Goal: Transaction & Acquisition: Purchase product/service

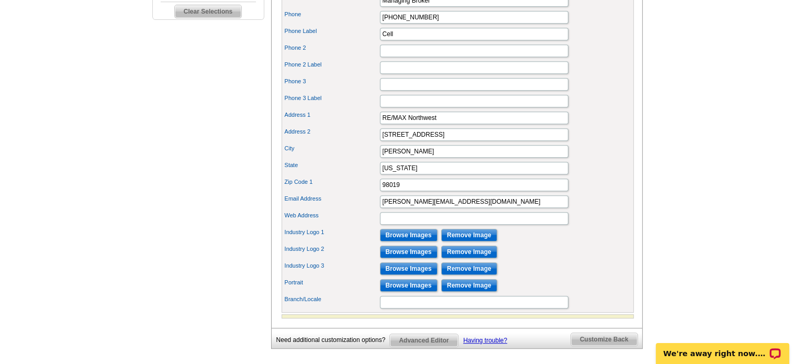
scroll to position [482, 0]
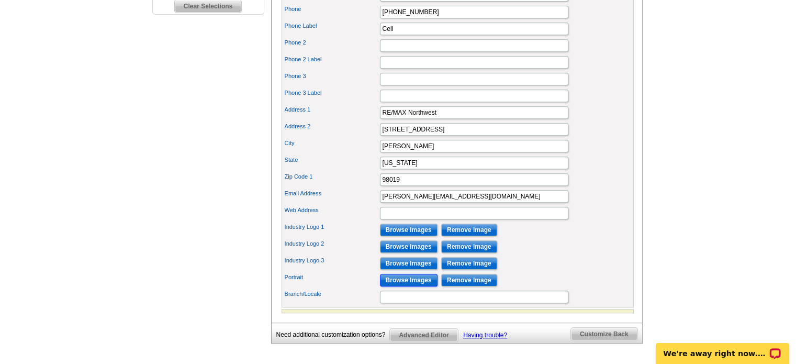
click at [407, 286] on input "Browse Images" at bounding box center [409, 280] width 58 height 13
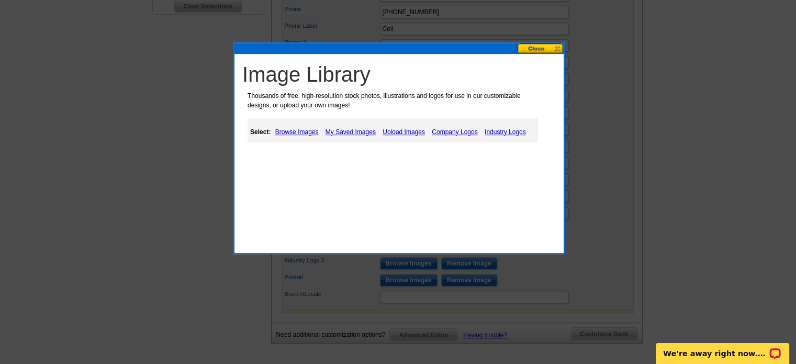
click at [294, 130] on link "Browse Images" at bounding box center [297, 132] width 49 height 13
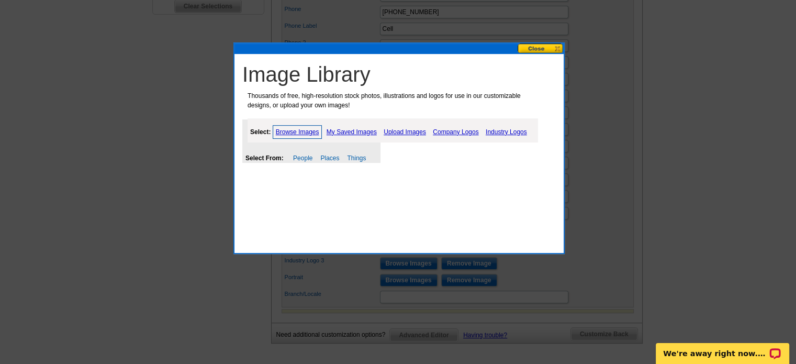
click at [355, 130] on link "My Saved Images" at bounding box center [352, 132] width 56 height 13
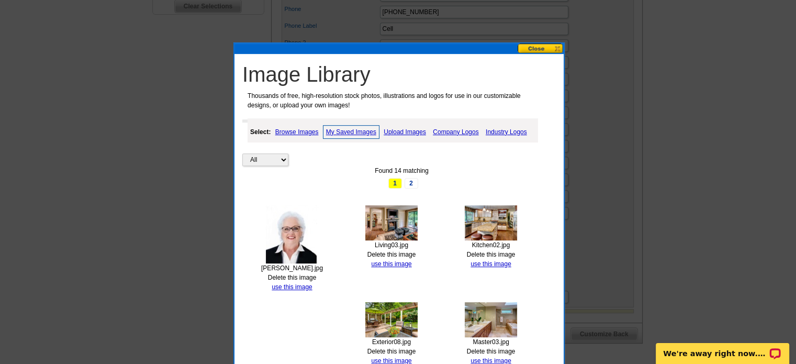
click at [302, 240] on img at bounding box center [292, 234] width 52 height 58
click at [286, 286] on link "use this image" at bounding box center [292, 286] width 40 height 7
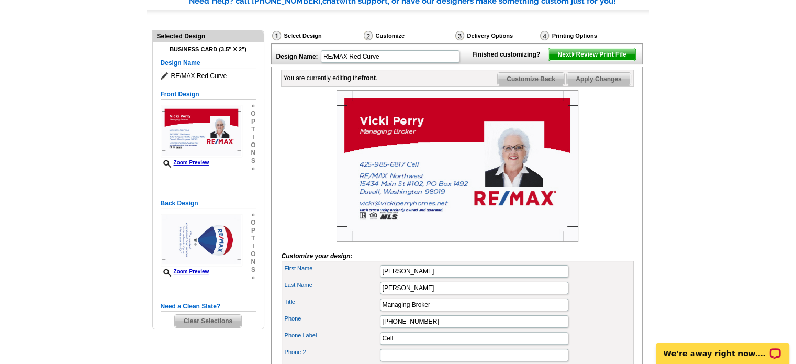
scroll to position [165, 0]
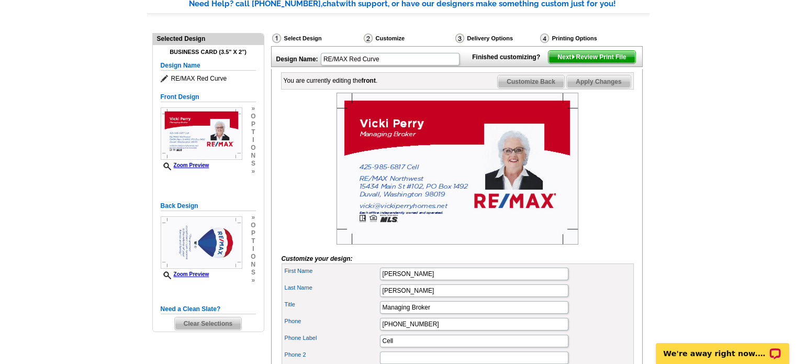
click at [536, 88] on span "Customize Back" at bounding box center [531, 81] width 66 height 13
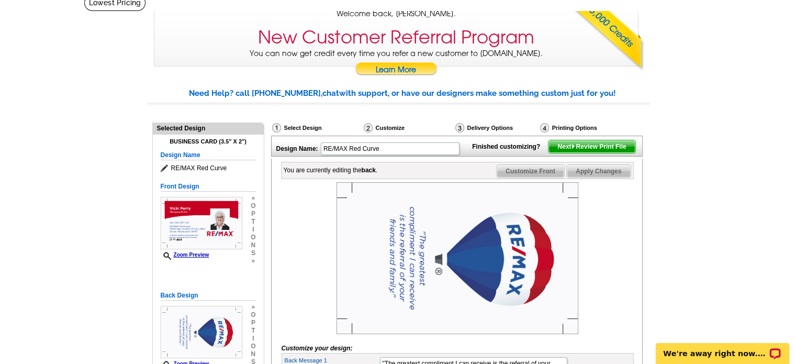
scroll to position [74, 0]
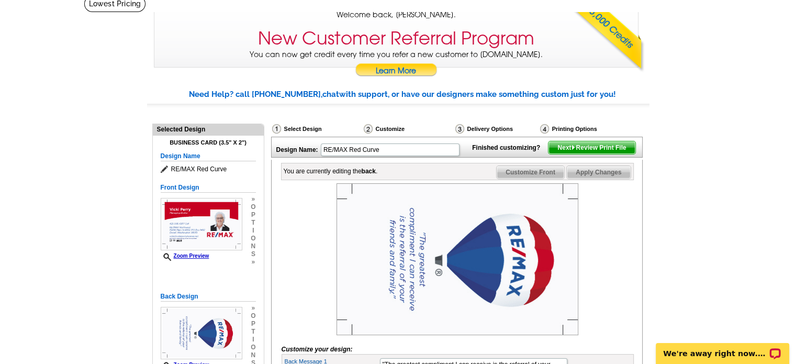
click at [601, 154] on span "Next Review Print File" at bounding box center [592, 147] width 86 height 13
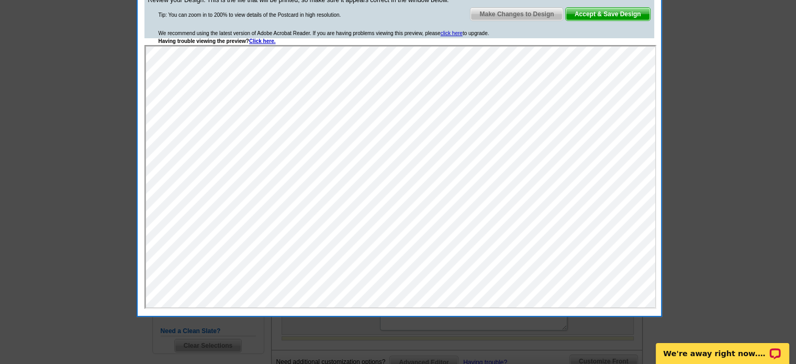
scroll to position [133, 0]
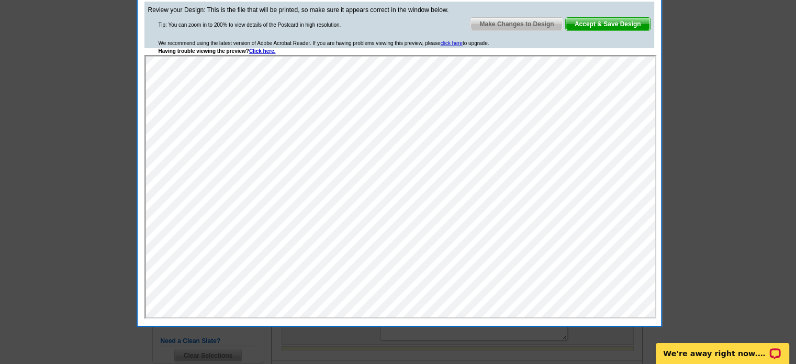
click at [623, 25] on span "Accept & Save Design" at bounding box center [608, 24] width 84 height 13
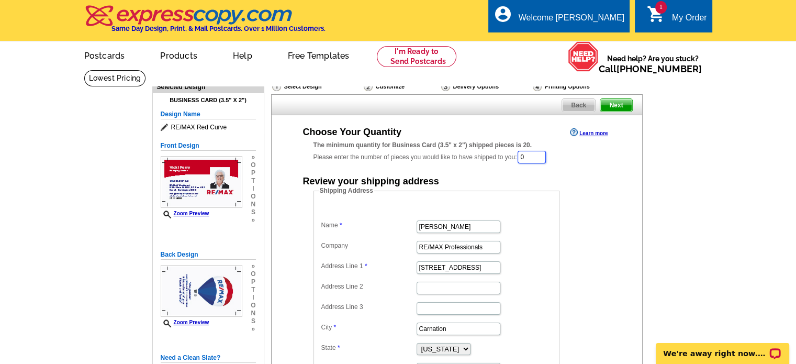
click at [538, 154] on input "0" at bounding box center [532, 157] width 28 height 13
type input "500"
click at [603, 173] on div "Choose Your Quantity Learn more The minimum quantity for Business Card (3.5" x …" at bounding box center [457, 258] width 329 height 265
click at [621, 103] on span "Next" at bounding box center [616, 105] width 31 height 13
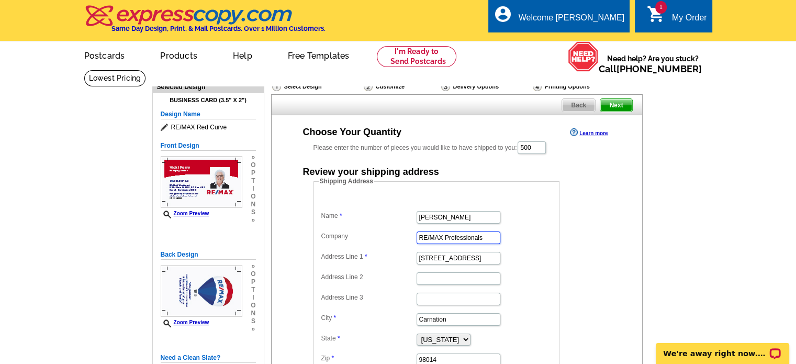
click at [486, 238] on input "RE/MAX Professionals" at bounding box center [459, 237] width 84 height 13
type input "R"
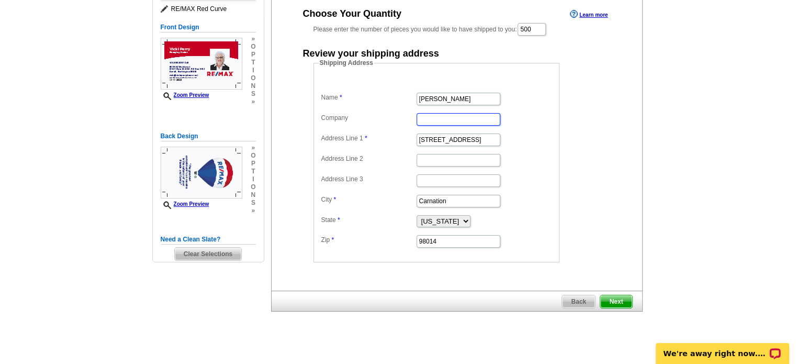
scroll to position [119, 0]
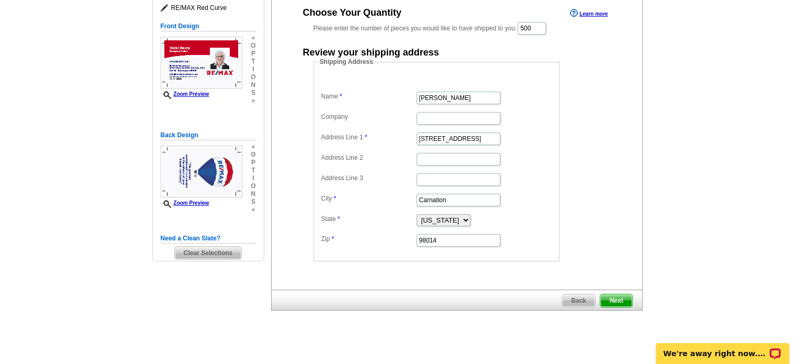
click at [614, 295] on span "Next" at bounding box center [616, 300] width 31 height 13
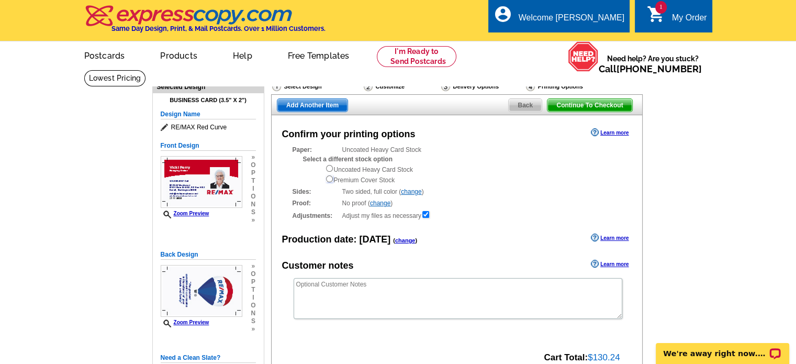
click at [329, 180] on input "radio" at bounding box center [329, 178] width 7 height 7
radio input "true"
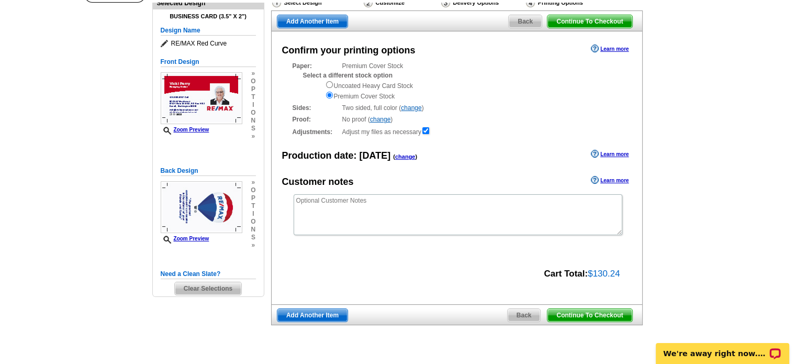
scroll to position [88, 0]
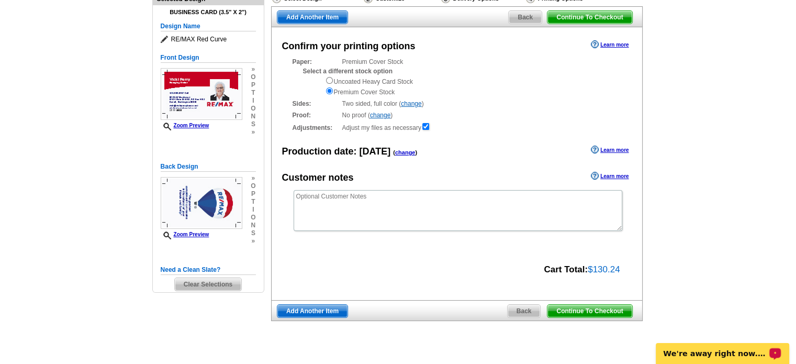
click at [593, 312] on span "Continue To Checkout" at bounding box center [590, 311] width 84 height 13
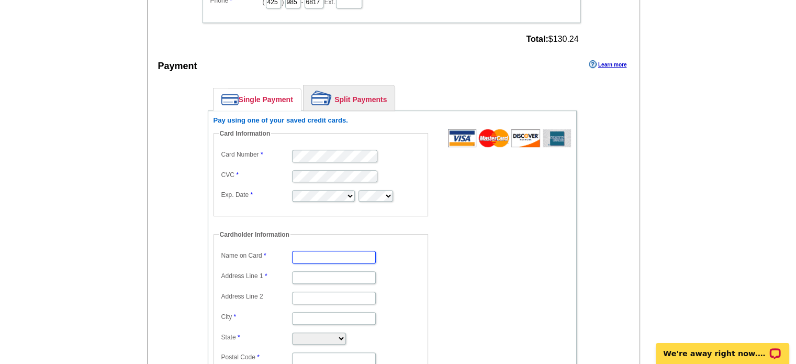
click at [295, 253] on input "Name on Card" at bounding box center [334, 257] width 84 height 13
type input "[PERSON_NAME]"
click at [310, 275] on input "Address Line 1" at bounding box center [334, 277] width 84 height 13
type input "[STREET_ADDRESS][PERSON_NAME]"
type input "Carnation"
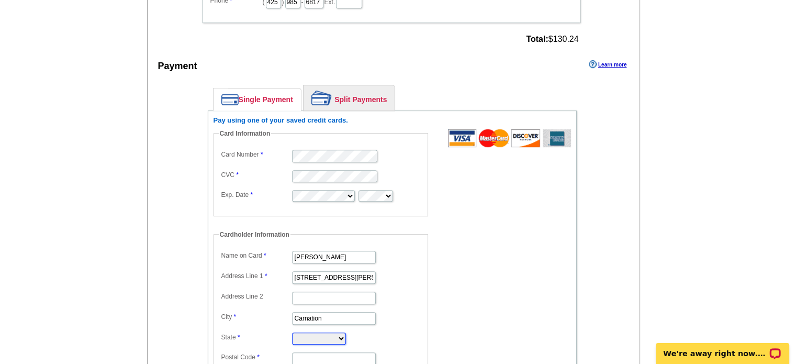
select select "WA"
type input "98014"
click at [480, 280] on form "Card Information Card Number CVC Exp. Date Cardholder Information Name on Card …" at bounding box center [393, 261] width 358 height 265
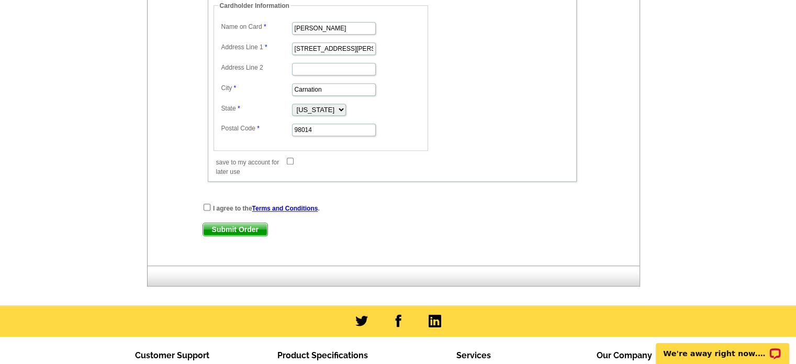
scroll to position [820, 0]
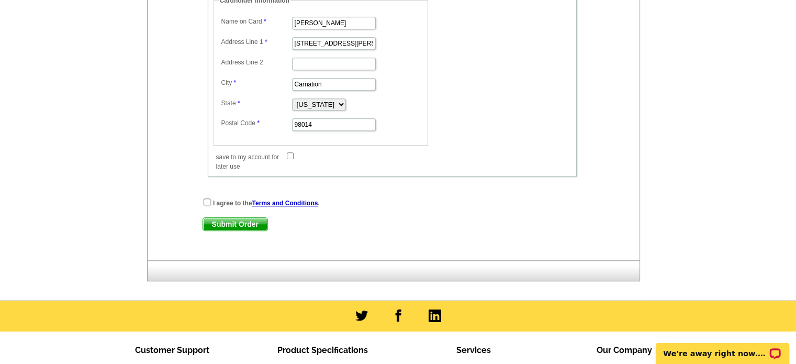
click at [290, 152] on input "save to my account for later use" at bounding box center [290, 155] width 7 height 7
checkbox input "true"
click at [207, 198] on input "checkbox" at bounding box center [207, 201] width 7 height 7
checkbox input "true"
click at [228, 218] on span "Submit Order" at bounding box center [235, 224] width 64 height 13
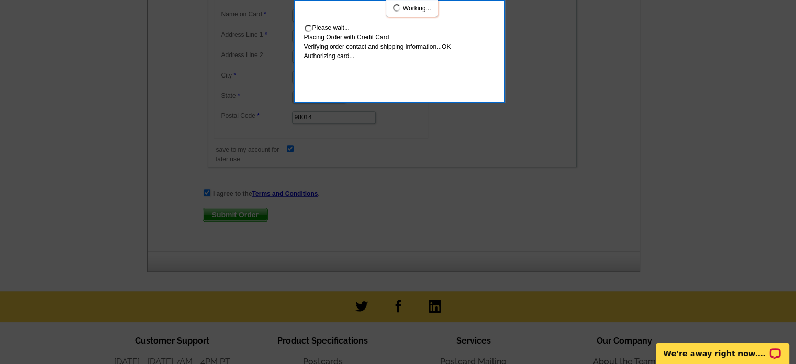
scroll to position [878, 0]
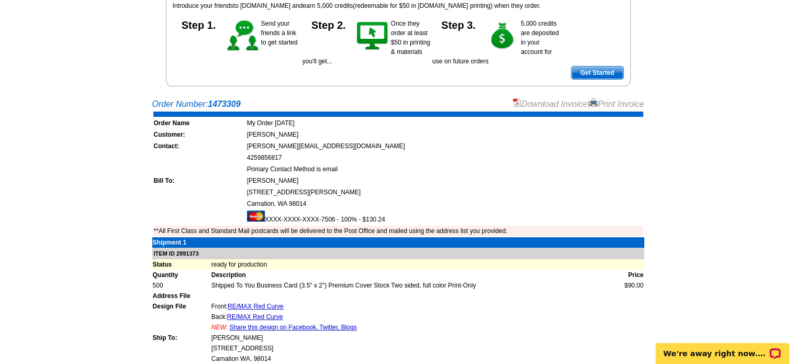
scroll to position [130, 0]
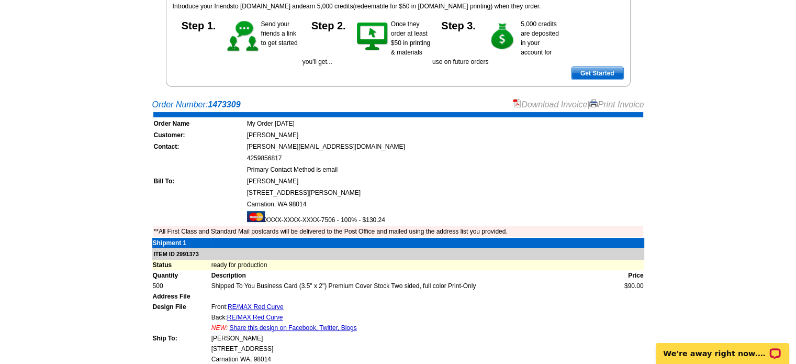
drag, startPoint x: 618, startPoint y: 105, endPoint x: 614, endPoint y: 316, distance: 211.0
click at [618, 105] on link "Print Invoice" at bounding box center [617, 104] width 54 height 9
